Goal: Complete application form

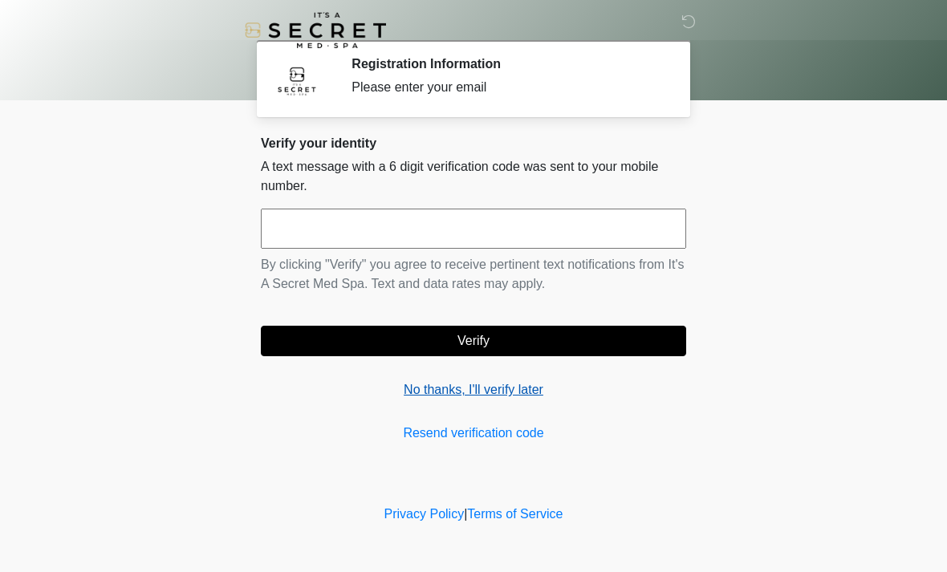
click at [519, 383] on link "No thanks, I'll verify later" at bounding box center [473, 389] width 425 height 19
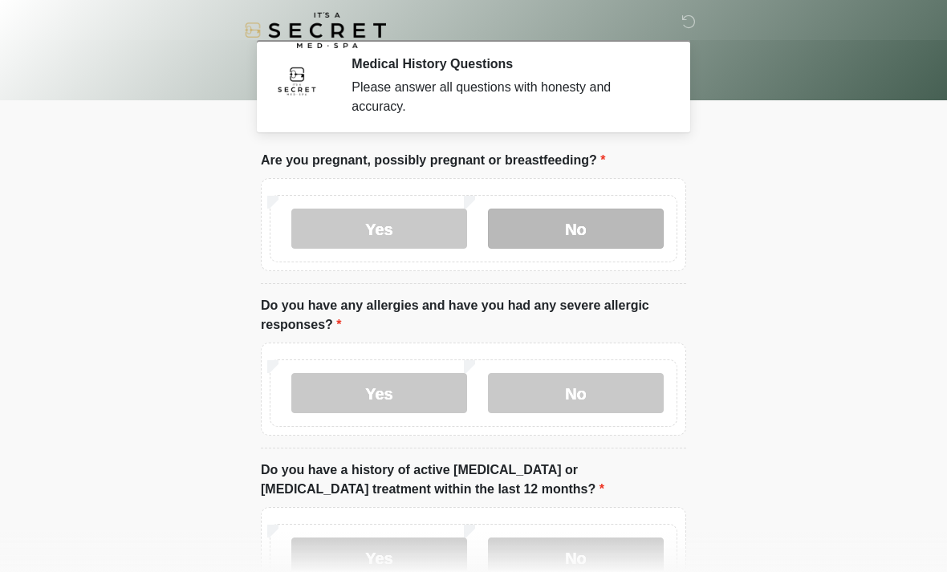
click at [573, 222] on label "No" at bounding box center [576, 229] width 176 height 40
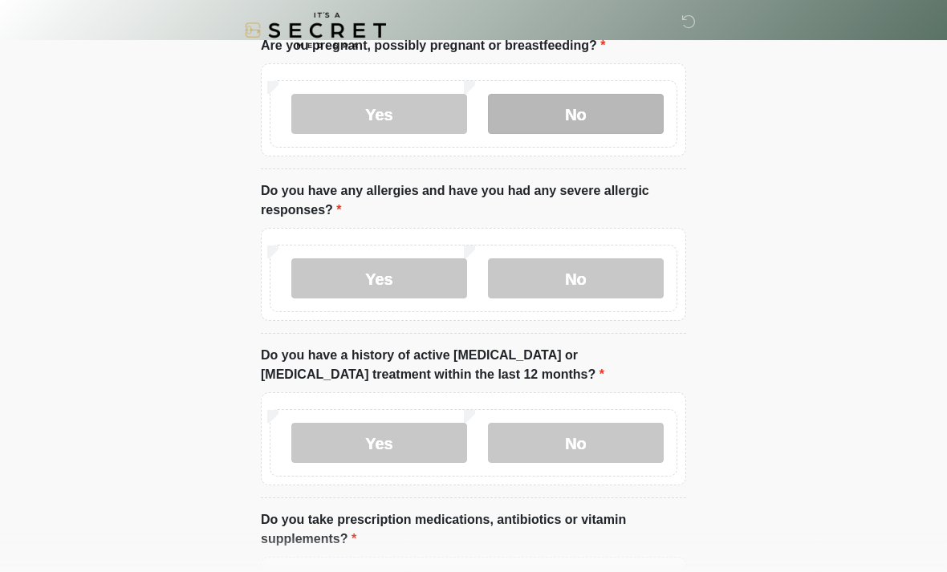
scroll to position [115, 0]
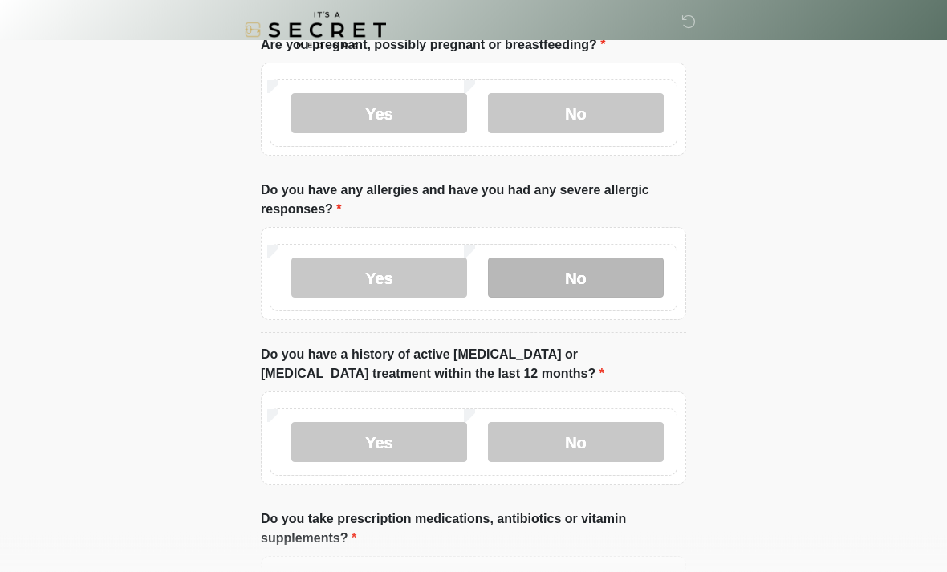
click at [593, 275] on label "No" at bounding box center [576, 278] width 176 height 40
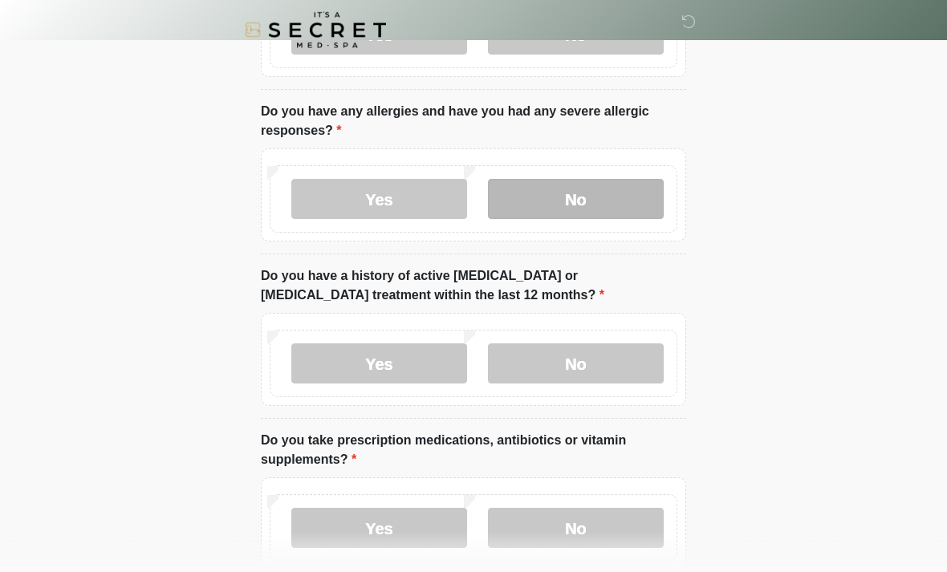
scroll to position [200, 0]
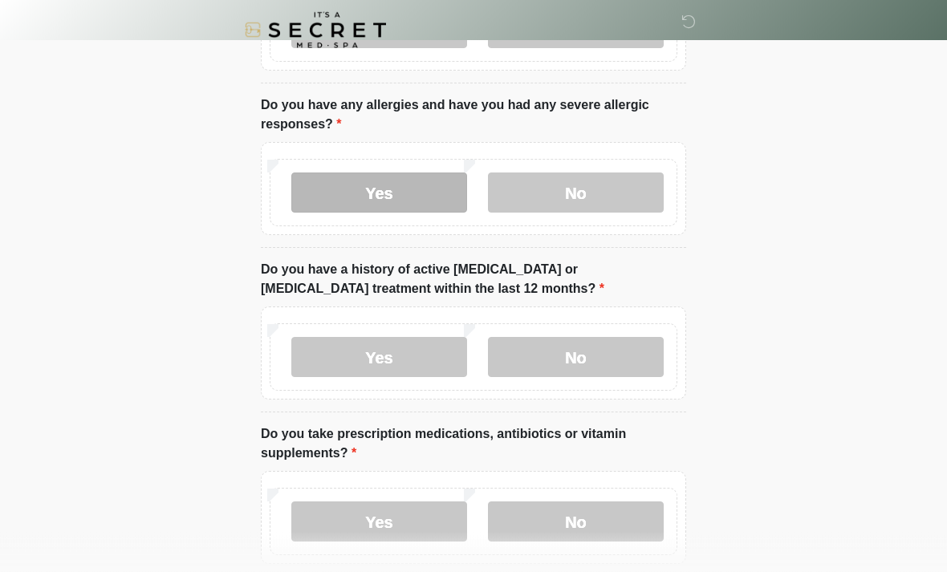
click at [427, 195] on label "Yes" at bounding box center [379, 193] width 176 height 40
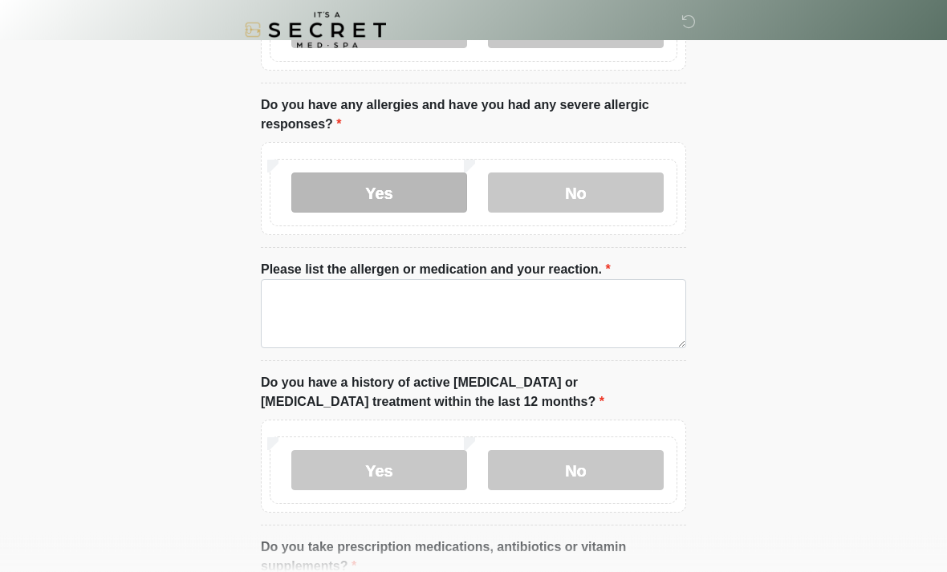
scroll to position [201, 0]
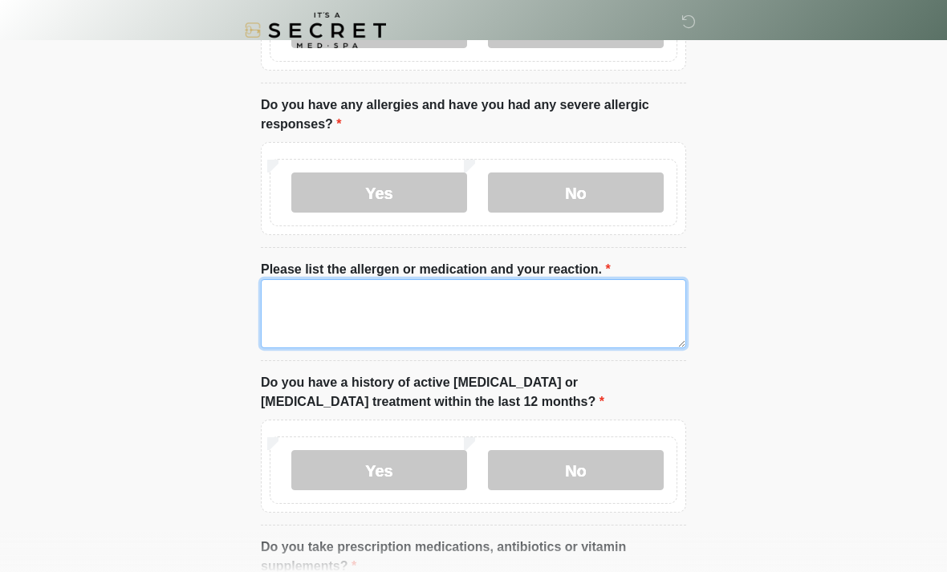
click at [589, 313] on textarea "Please list the allergen or medication and your reaction." at bounding box center [473, 313] width 425 height 69
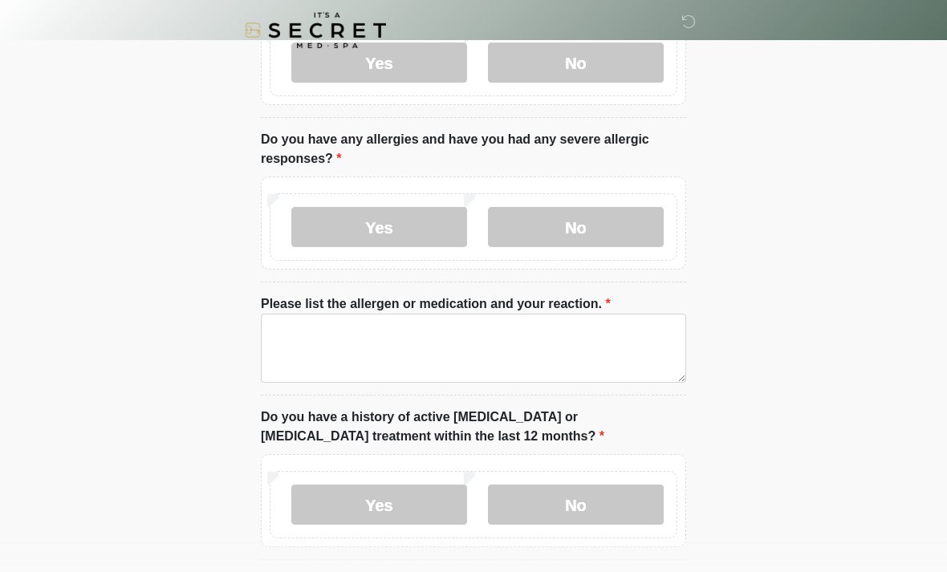
scroll to position [165, 0]
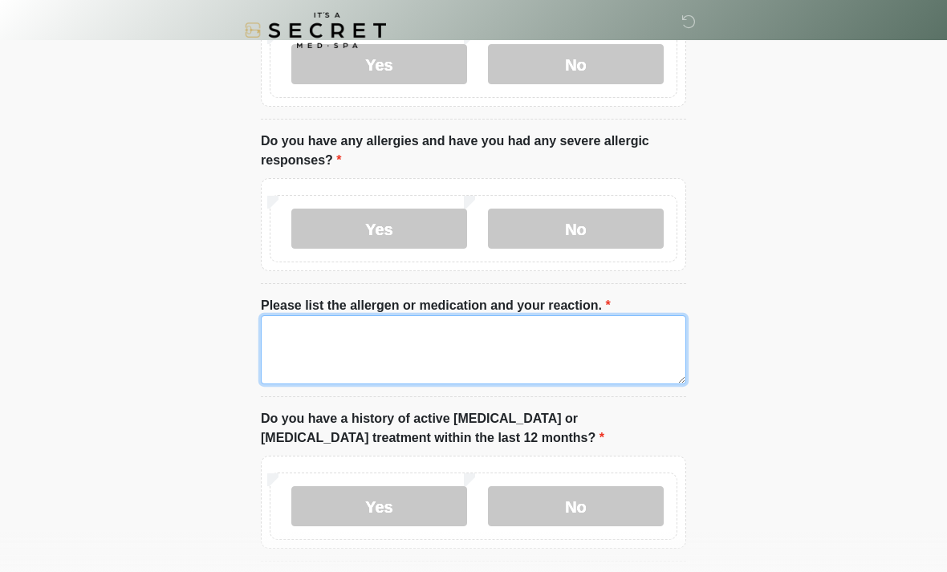
click at [595, 348] on textarea "Please list the allergen or medication and your reaction." at bounding box center [473, 349] width 425 height 69
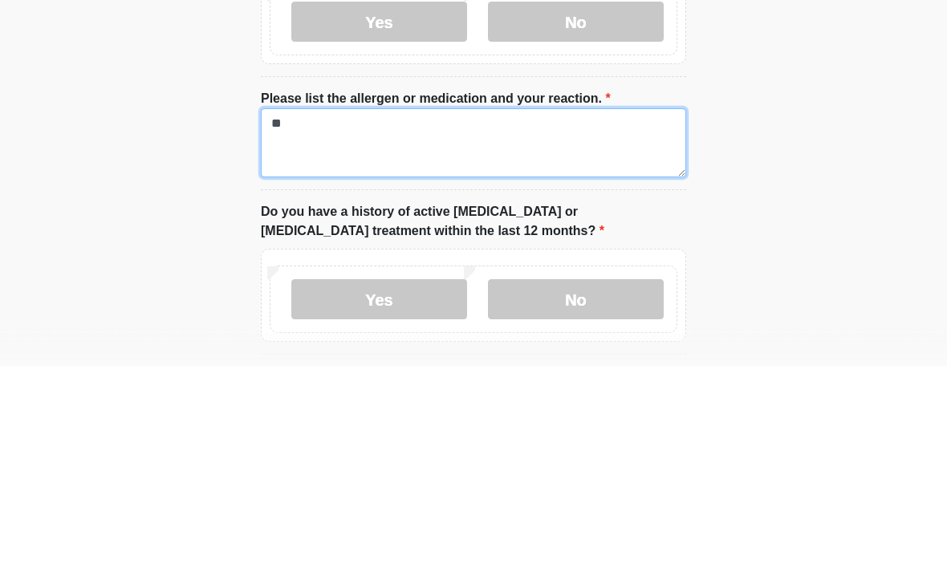
type textarea "*"
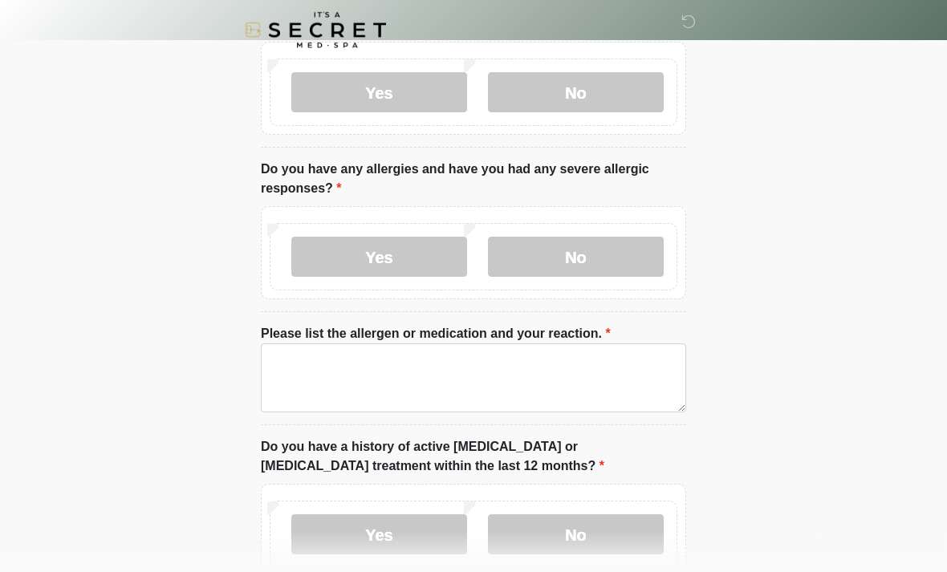
scroll to position [116, 0]
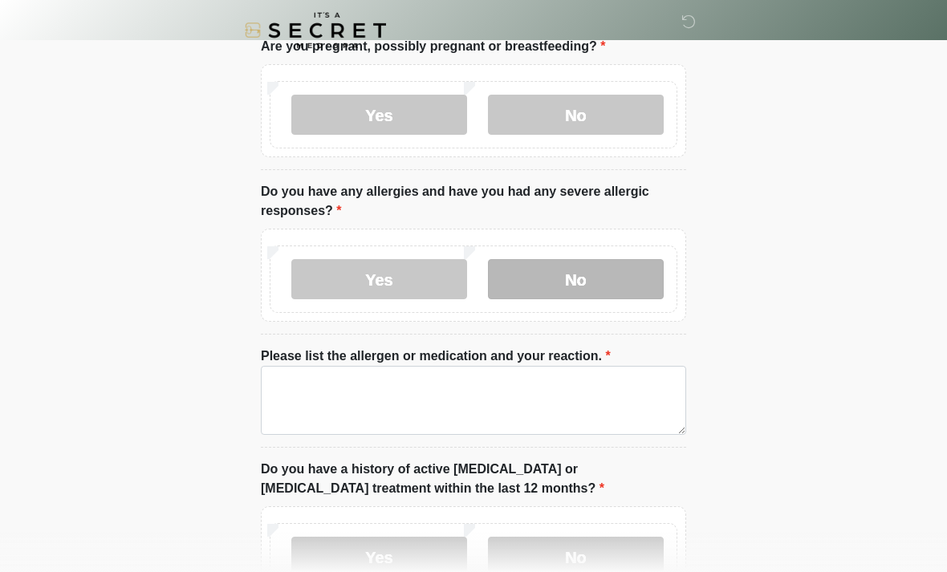
click at [602, 271] on label "No" at bounding box center [576, 279] width 176 height 40
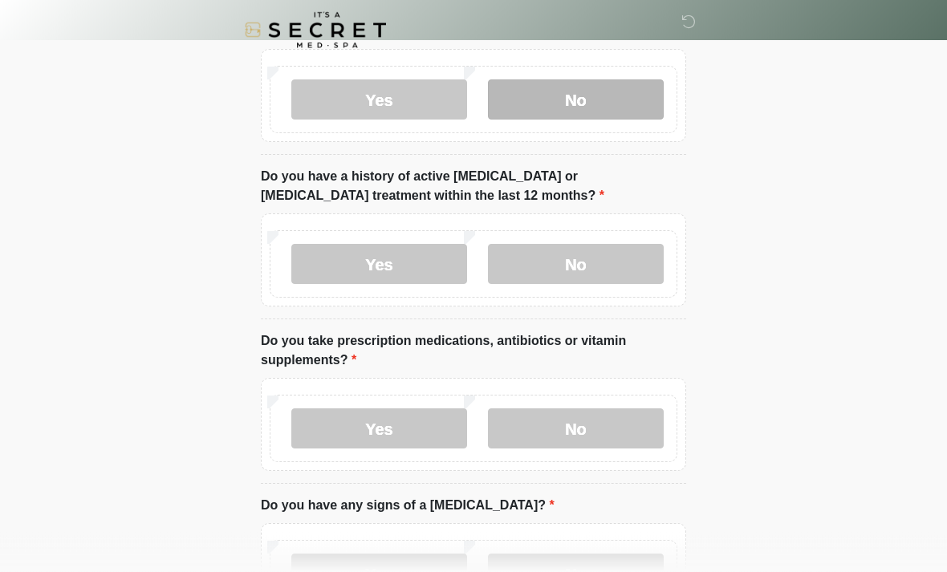
scroll to position [297, 0]
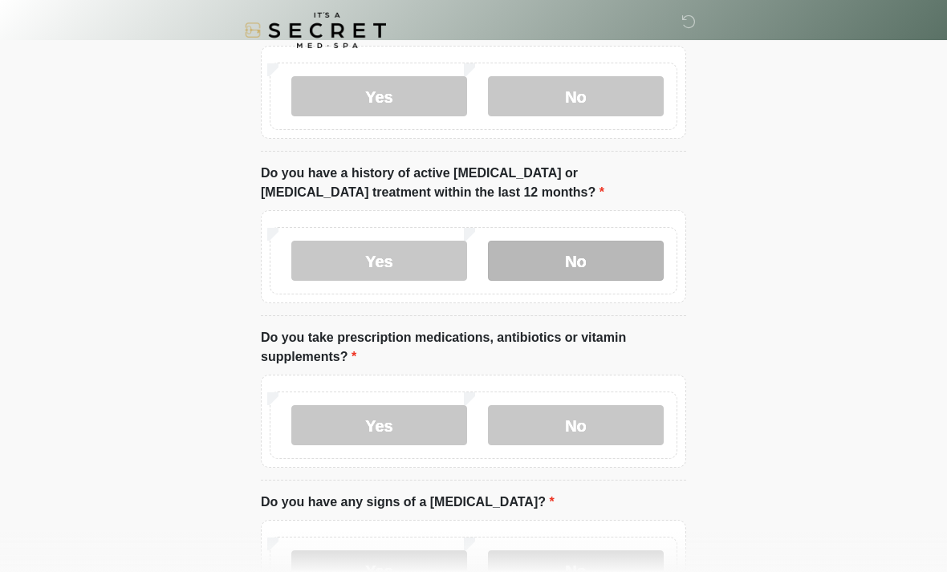
click at [614, 259] on label "No" at bounding box center [576, 261] width 176 height 40
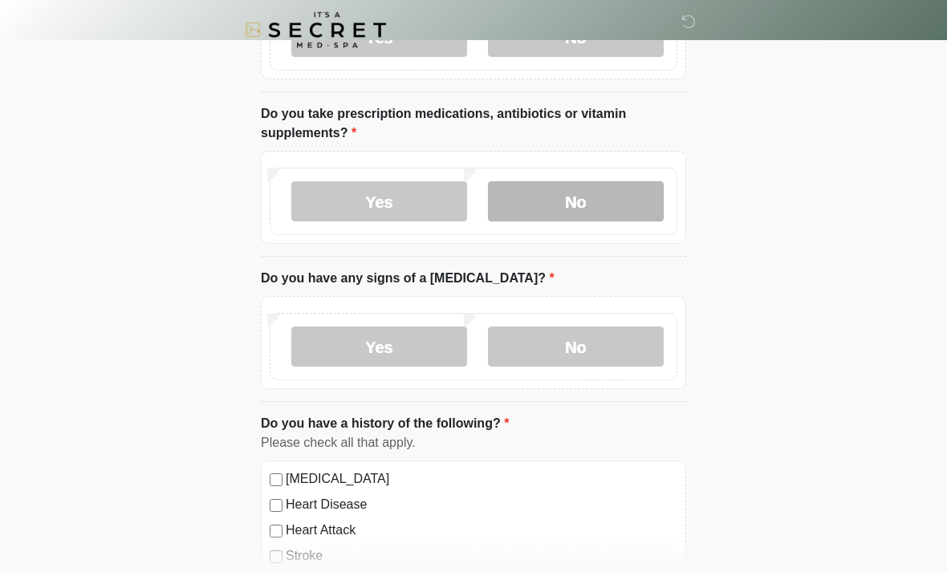
click at [603, 190] on label "No" at bounding box center [576, 202] width 176 height 40
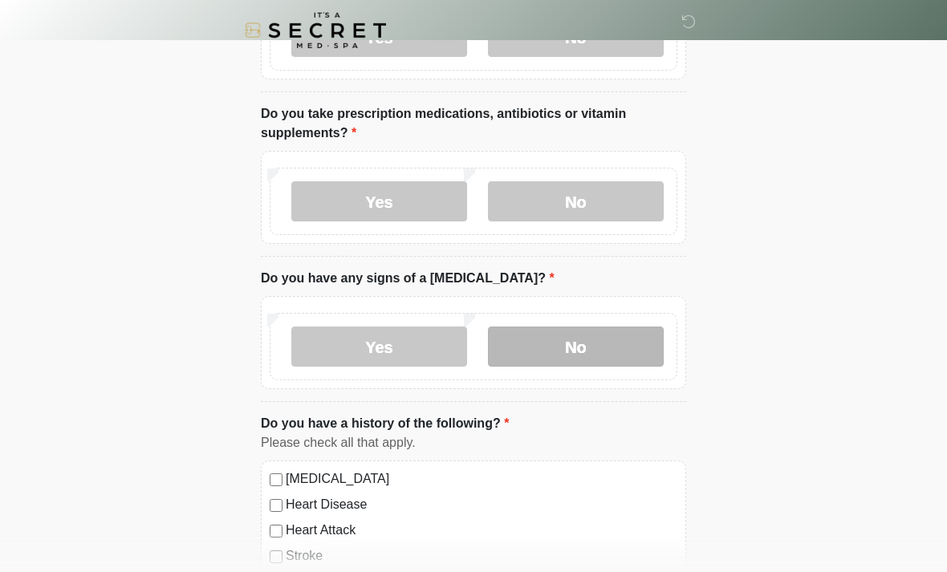
click at [614, 336] on label "No" at bounding box center [576, 347] width 176 height 40
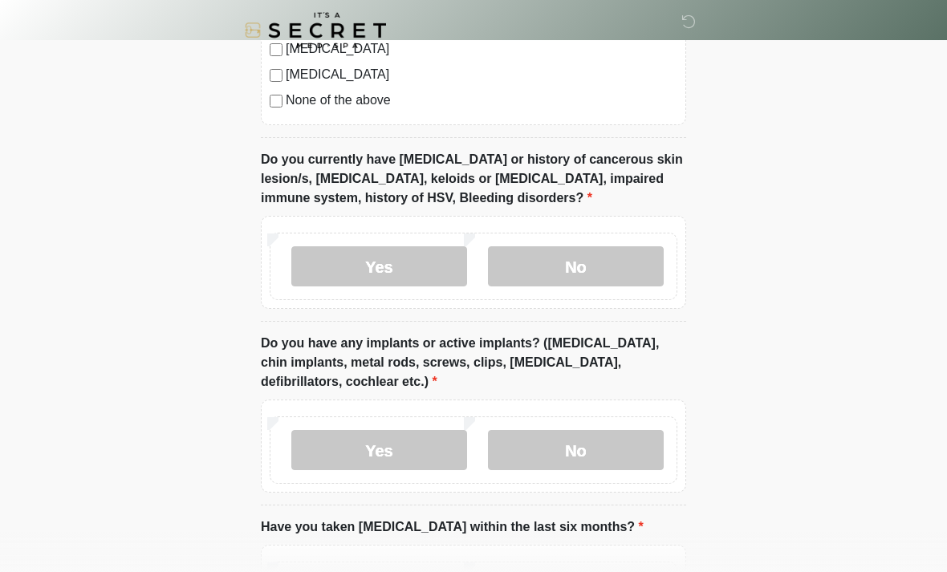
scroll to position [1190, 0]
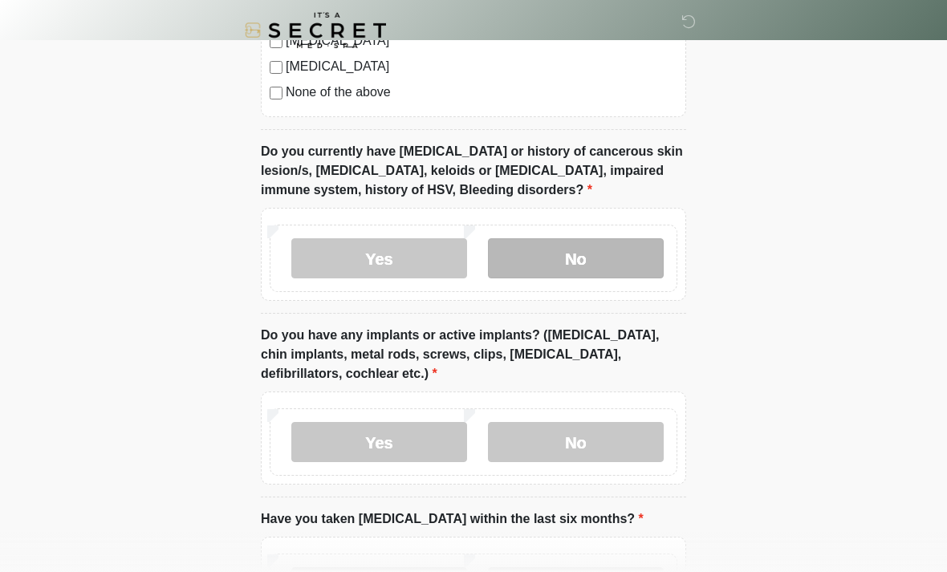
click at [632, 255] on label "No" at bounding box center [576, 258] width 176 height 40
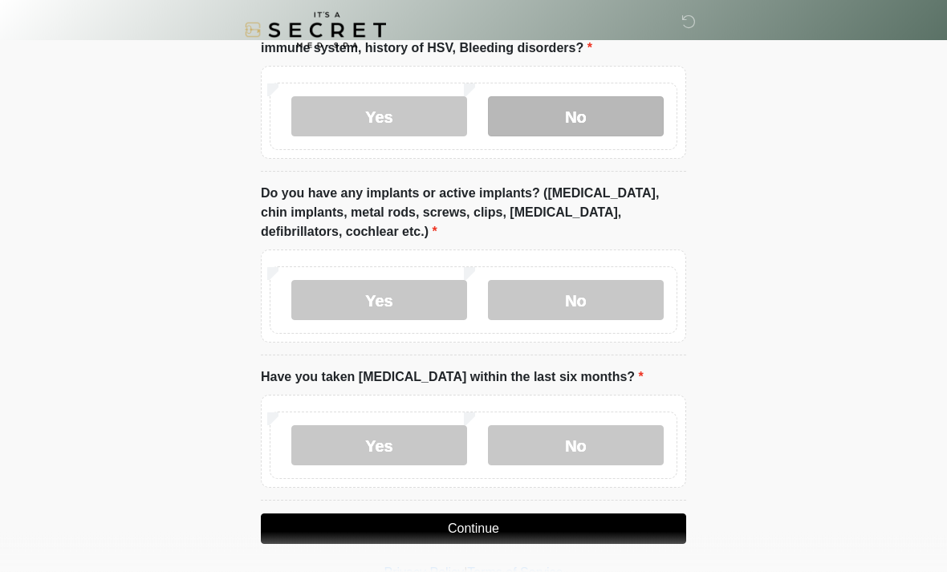
scroll to position [1337, 0]
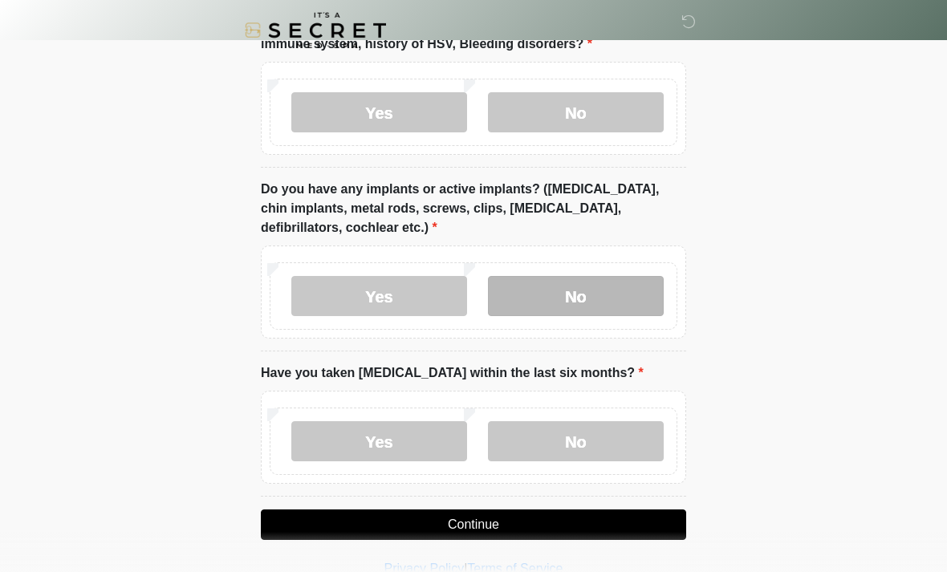
click at [618, 289] on label "No" at bounding box center [576, 296] width 176 height 40
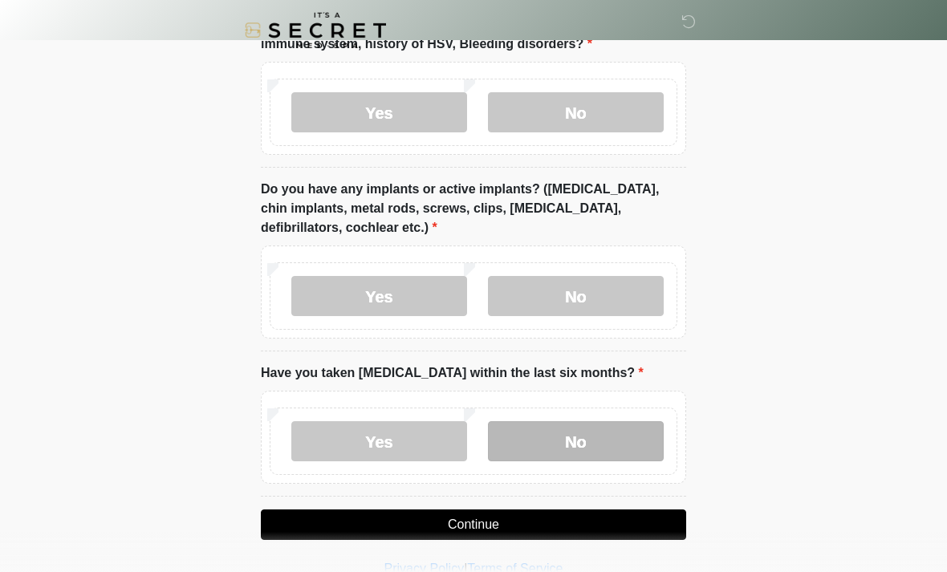
click at [599, 437] on label "No" at bounding box center [576, 441] width 176 height 40
click at [606, 519] on button "Continue" at bounding box center [473, 525] width 425 height 31
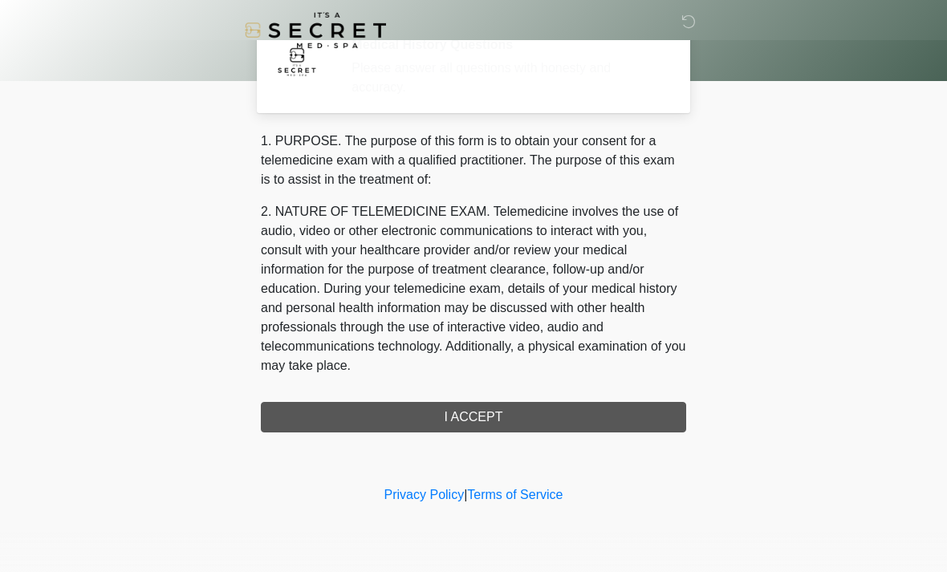
scroll to position [0, 0]
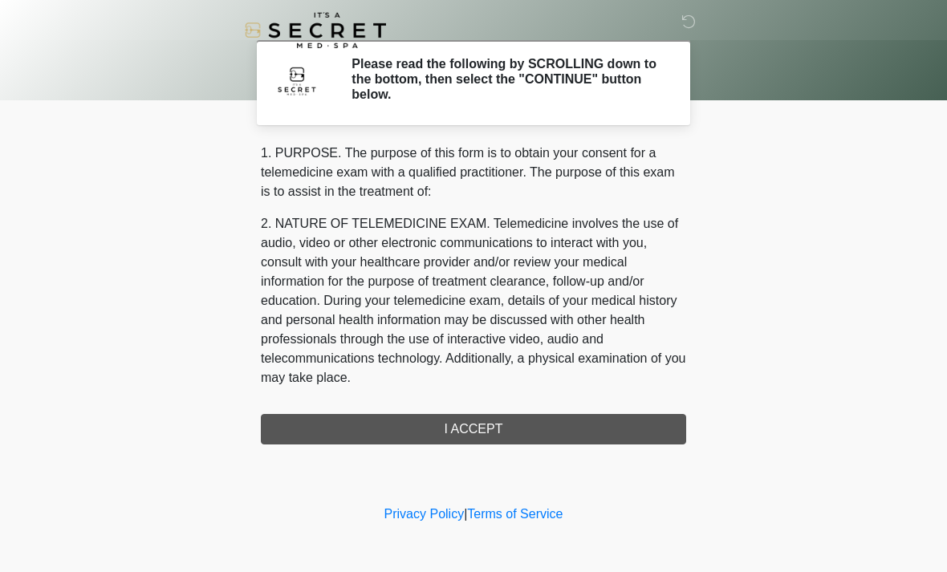
click at [547, 430] on div "1. PURPOSE. The purpose of this form is to obtain your consent for a telemedici…" at bounding box center [473, 294] width 425 height 301
click at [515, 425] on div "1. PURPOSE. The purpose of this form is to obtain your consent for a telemedici…" at bounding box center [473, 294] width 425 height 301
click at [491, 424] on div "1. PURPOSE. The purpose of this form is to obtain your consent for a telemedici…" at bounding box center [473, 294] width 425 height 301
click at [507, 429] on div "1. PURPOSE. The purpose of this form is to obtain your consent for a telemedici…" at bounding box center [473, 294] width 425 height 301
click at [450, 434] on div "1. PURPOSE. The purpose of this form is to obtain your consent for a telemedici…" at bounding box center [473, 294] width 425 height 301
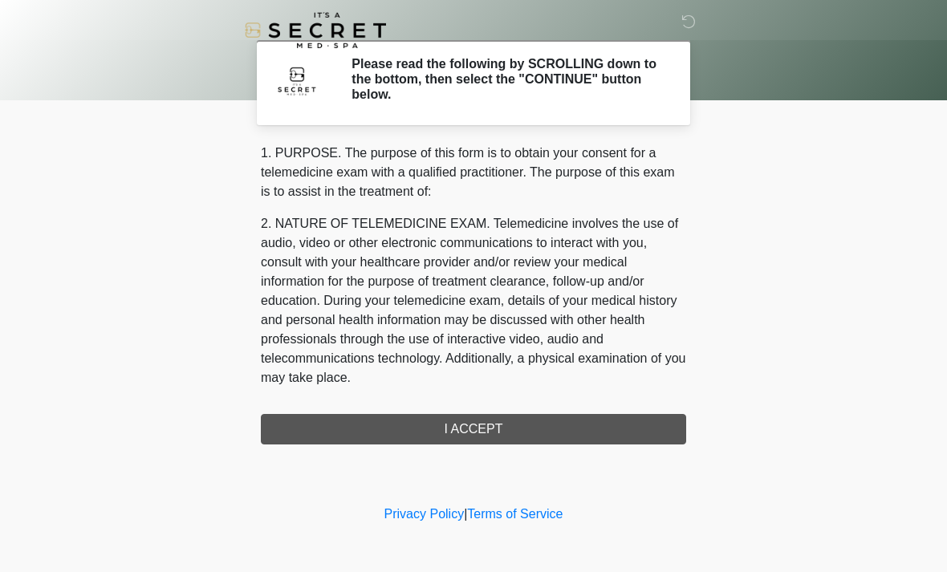
click at [448, 421] on div "1. PURPOSE. The purpose of this form is to obtain your consent for a telemedici…" at bounding box center [473, 294] width 425 height 301
click at [481, 363] on p "2. NATURE OF TELEMEDICINE EXAM. Telemedicine involves the use of audio, video o…" at bounding box center [473, 300] width 425 height 173
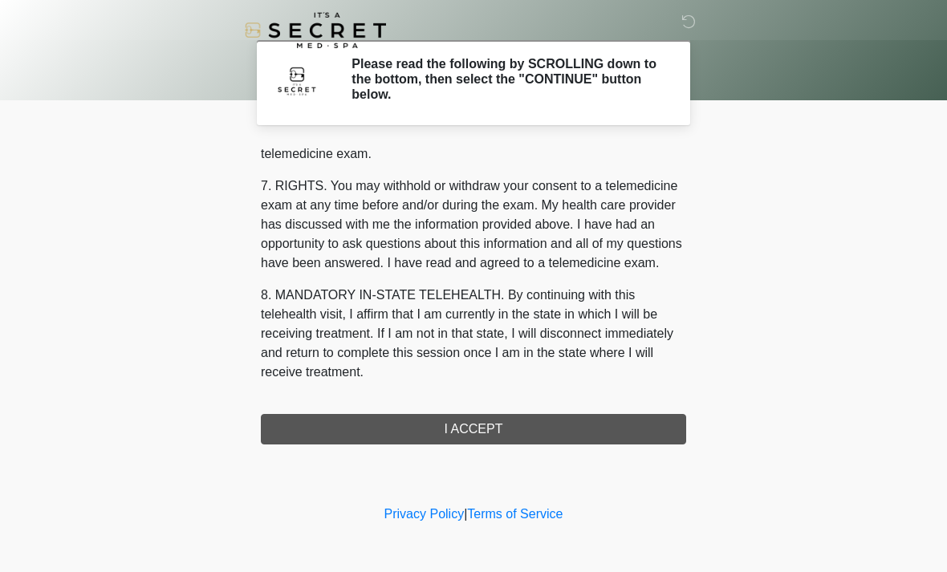
scroll to position [680, 0]
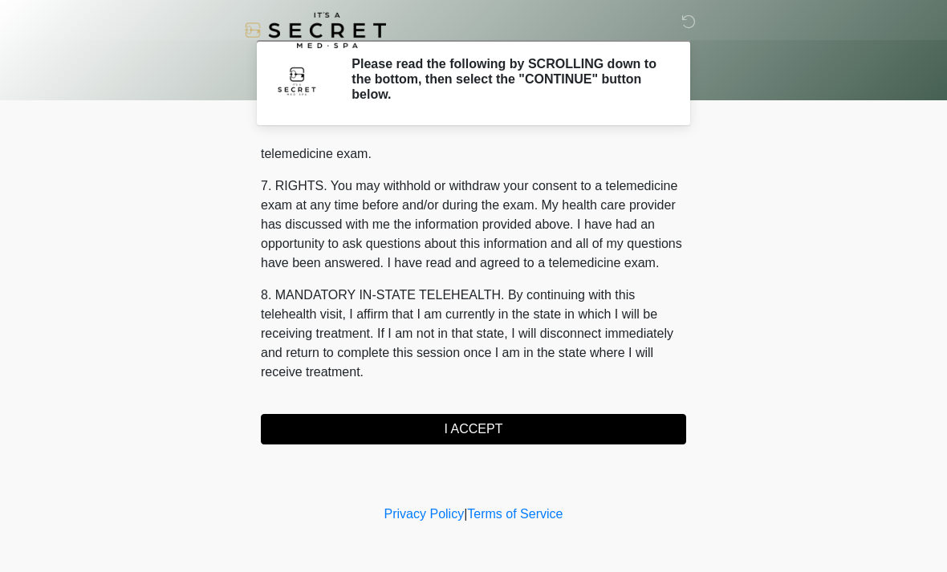
click at [503, 419] on button "I ACCEPT" at bounding box center [473, 429] width 425 height 31
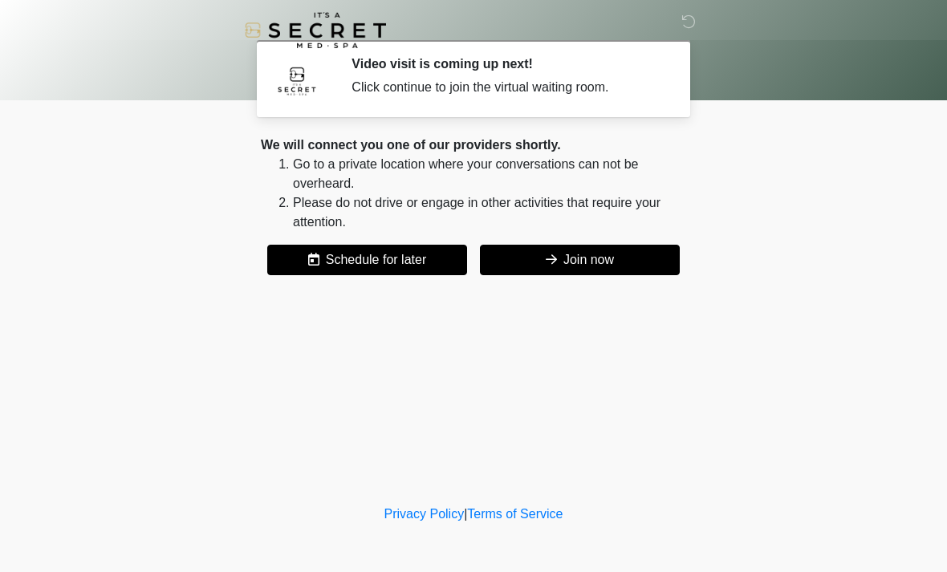
click at [592, 251] on button "Join now" at bounding box center [580, 260] width 200 height 31
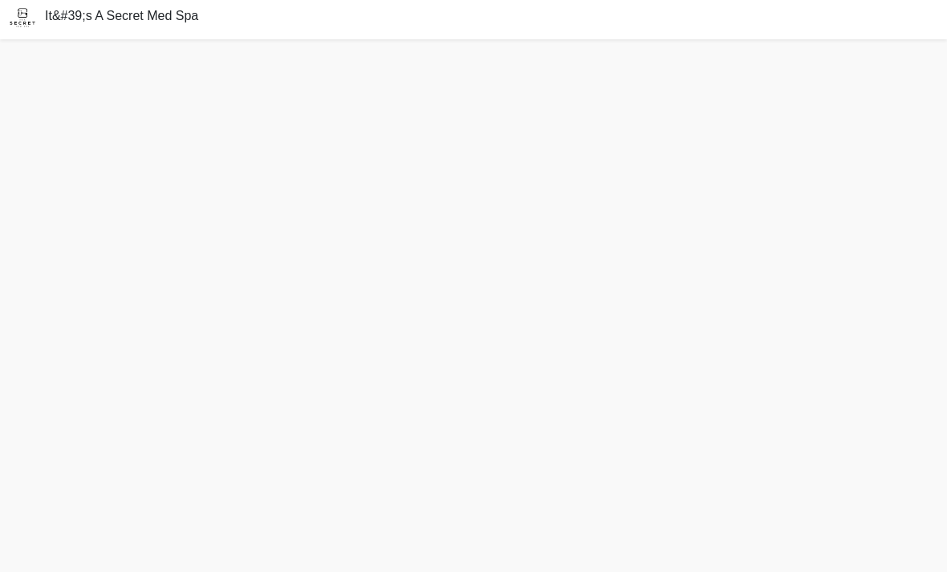
scroll to position [22, 0]
